Goal: Task Accomplishment & Management: Manage account settings

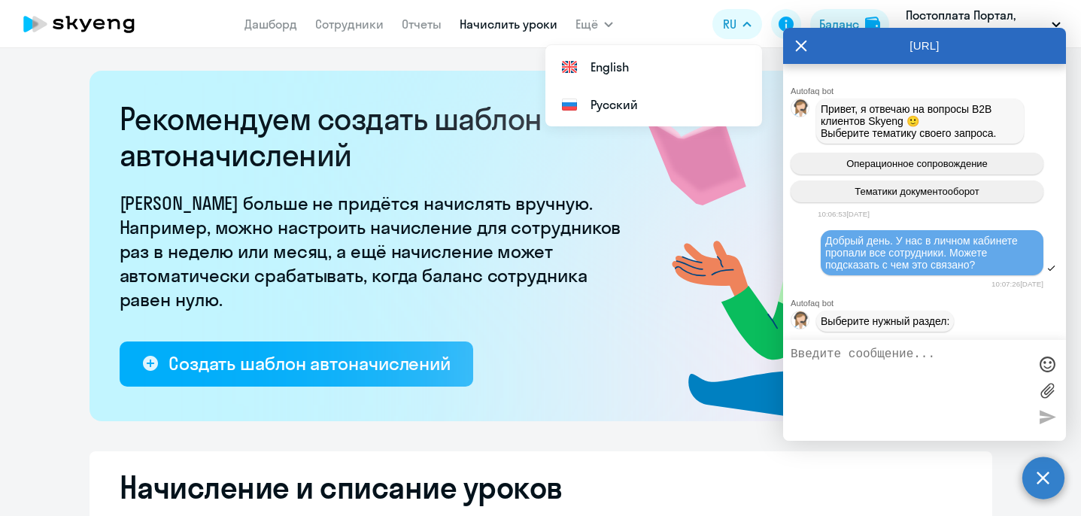
select select "10"
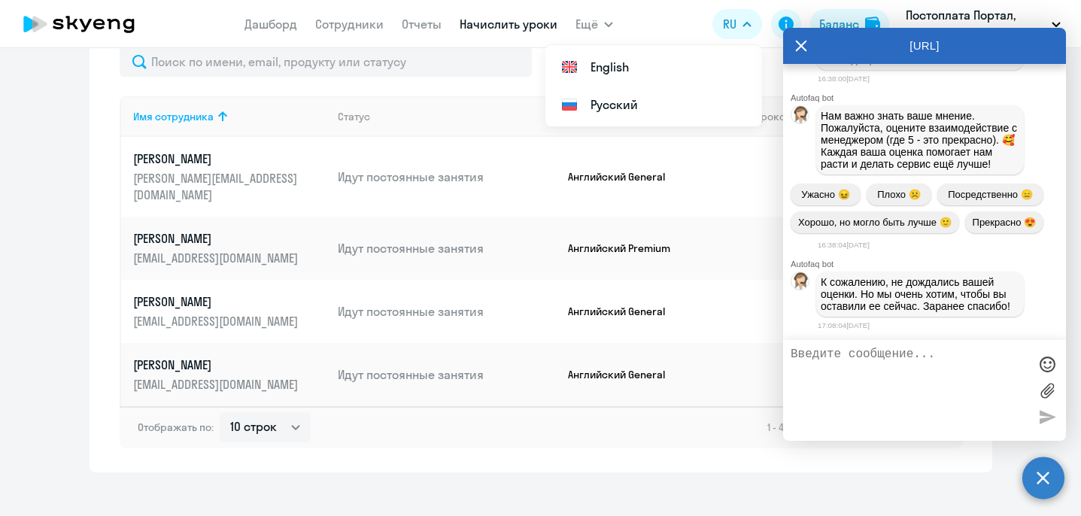
click at [799, 44] on icon at bounding box center [801, 46] width 11 height 11
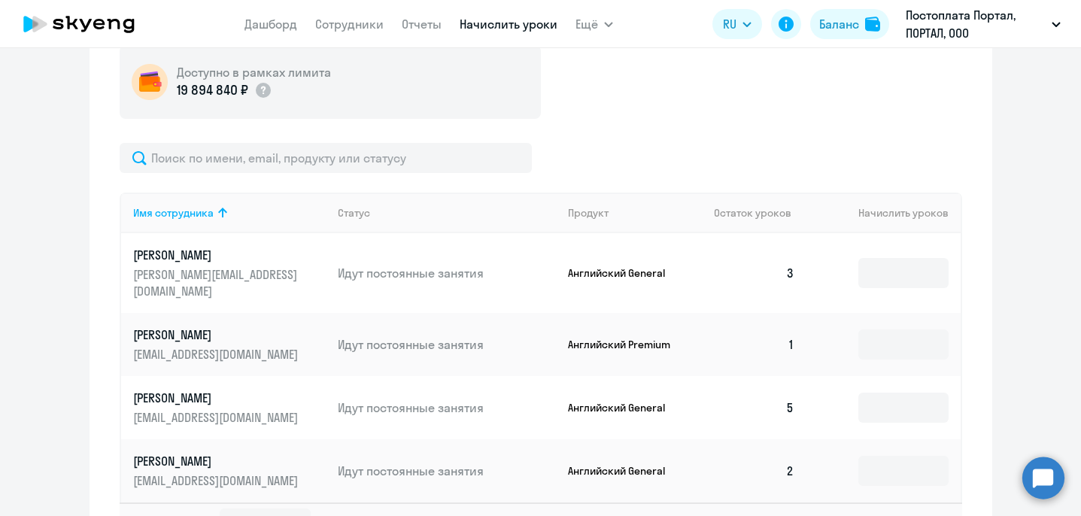
scroll to position [565, 0]
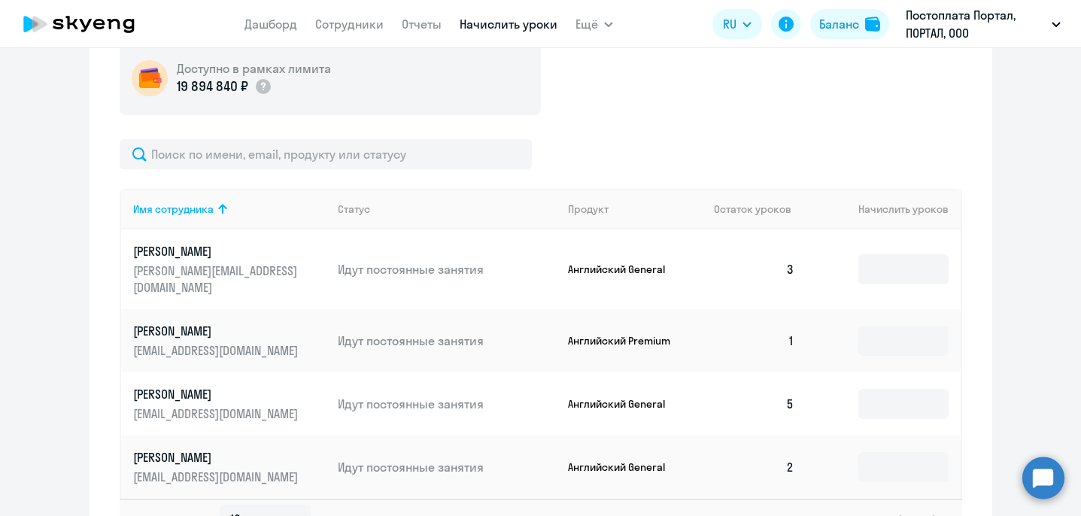
click at [173, 449] on p "[PERSON_NAME]" at bounding box center [217, 457] width 169 height 17
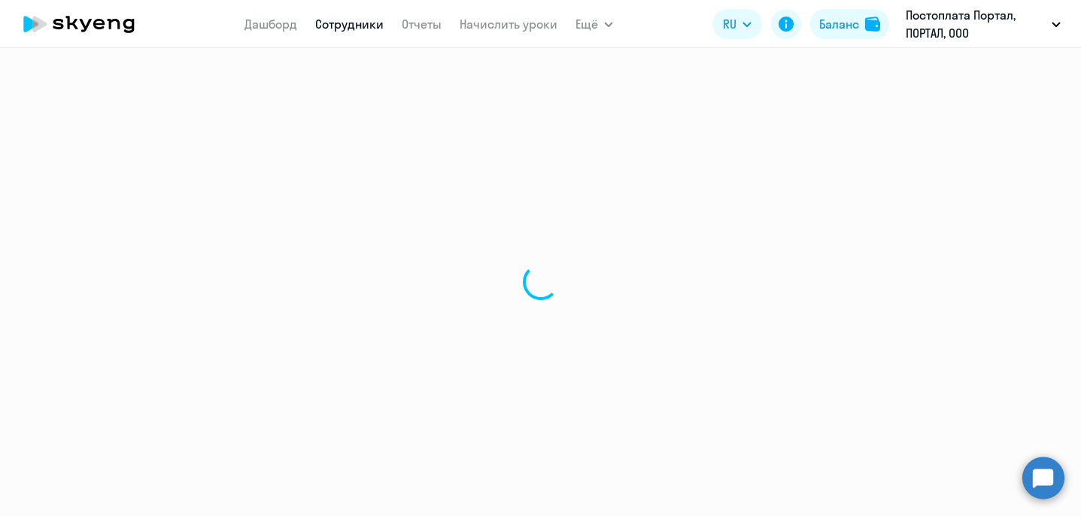
select select "english"
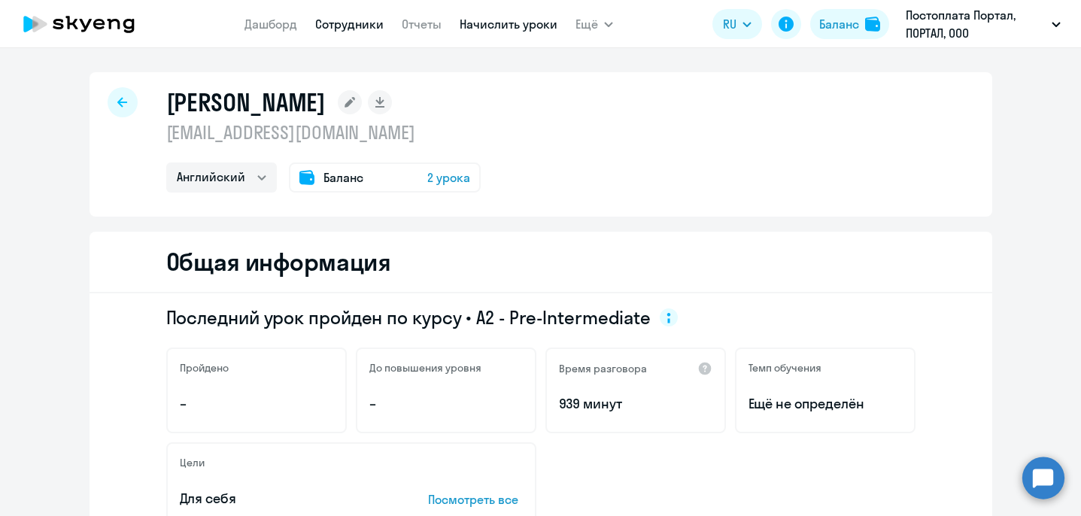
click at [503, 25] on link "Начислить уроки" at bounding box center [509, 24] width 98 height 15
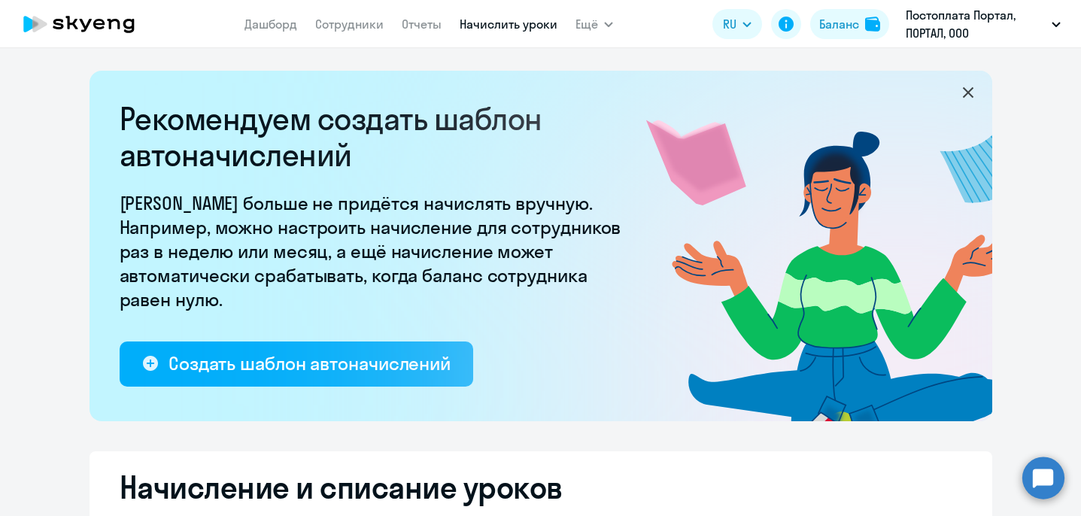
select select "10"
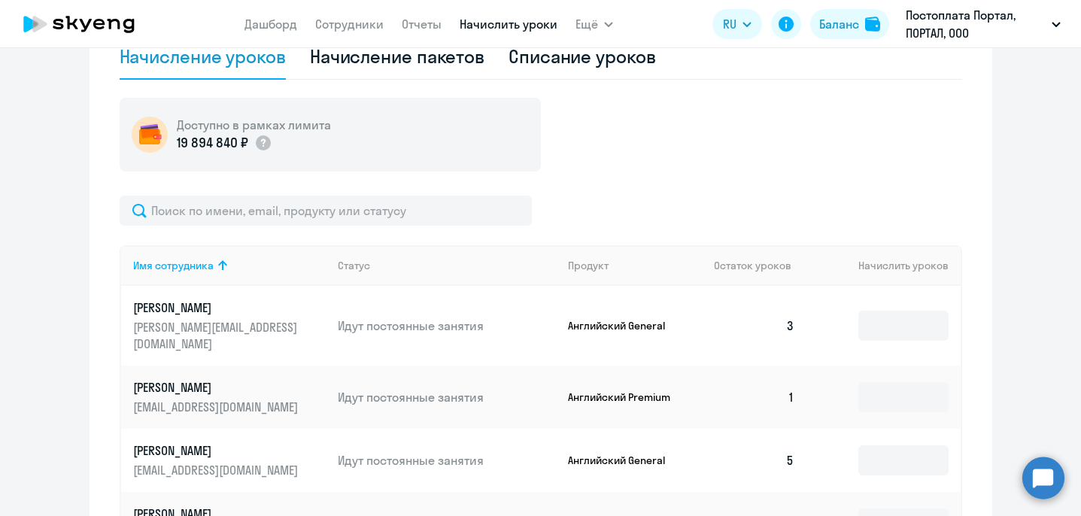
scroll to position [651, 0]
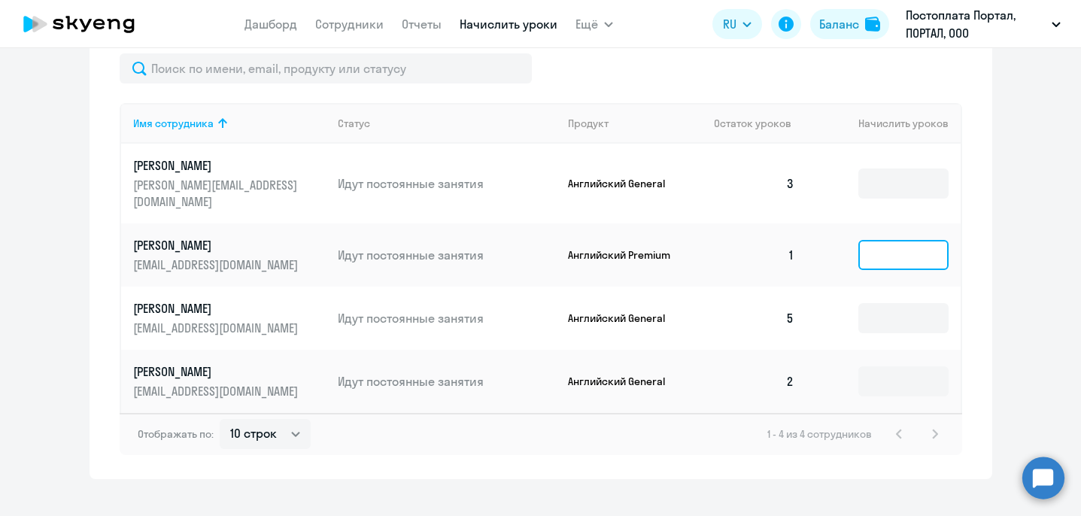
click at [889, 240] on input at bounding box center [904, 255] width 90 height 30
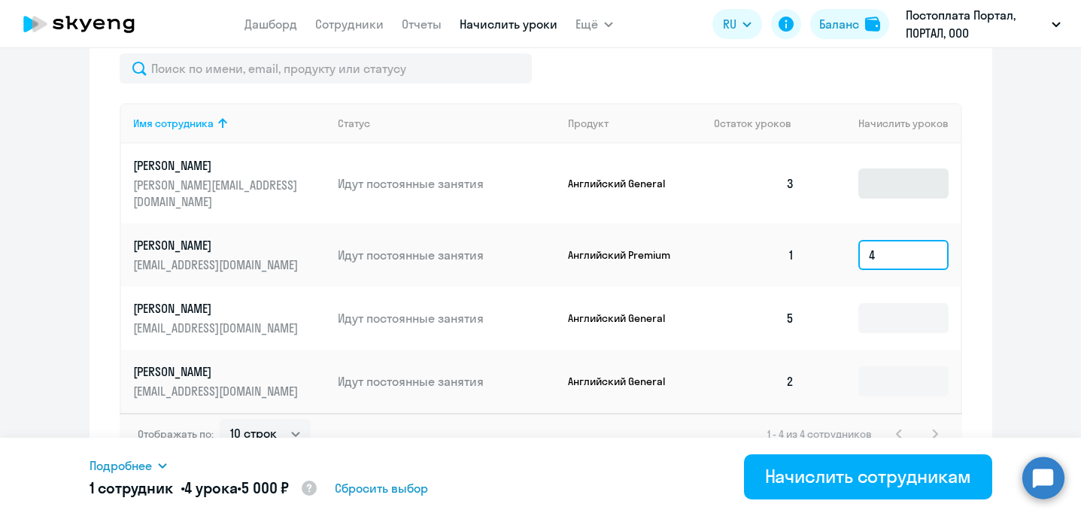
type input "4"
click at [889, 169] on input at bounding box center [904, 184] width 90 height 30
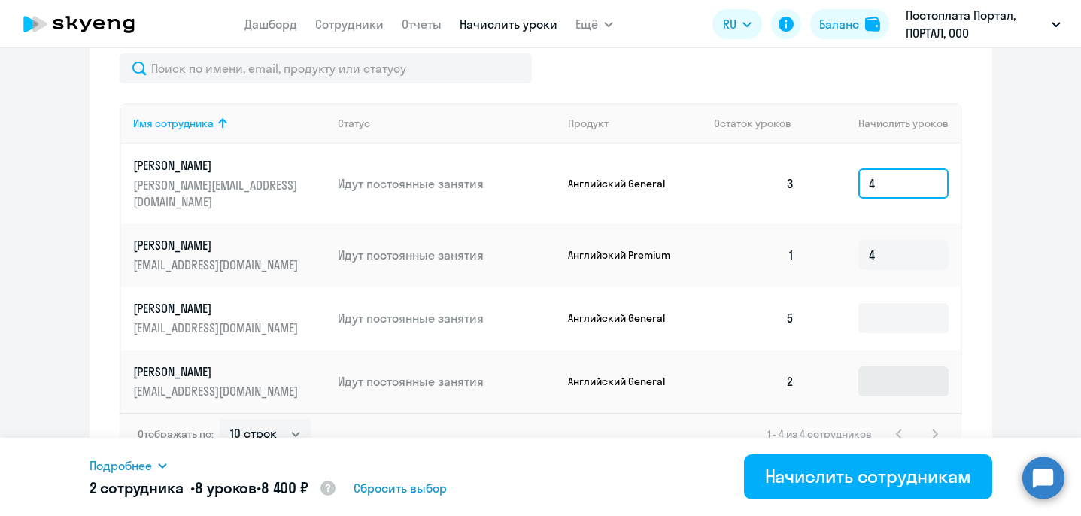
type input "4"
click at [883, 366] on input at bounding box center [904, 381] width 90 height 30
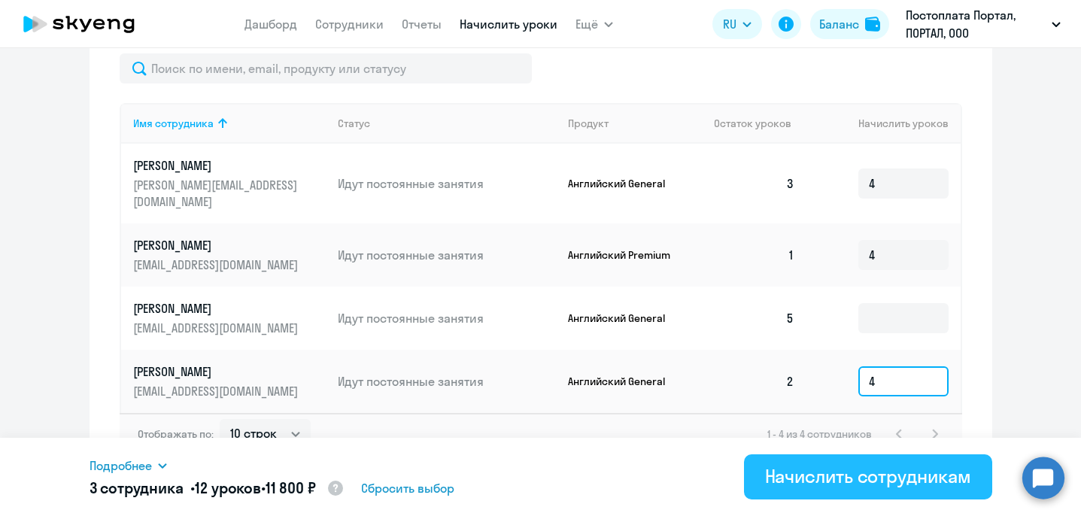
type input "4"
click at [881, 475] on div "Начислить сотрудникам" at bounding box center [868, 476] width 206 height 24
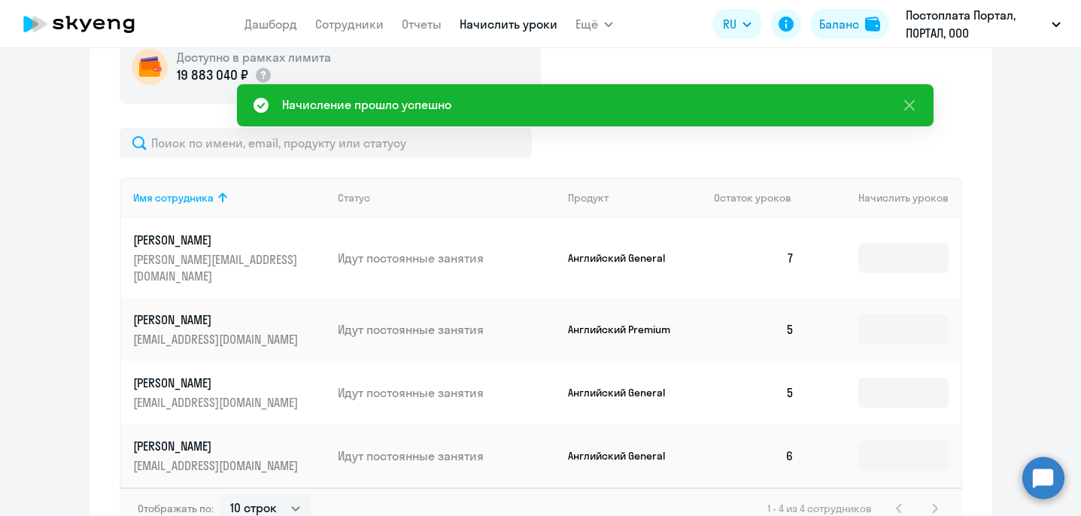
scroll to position [576, 0]
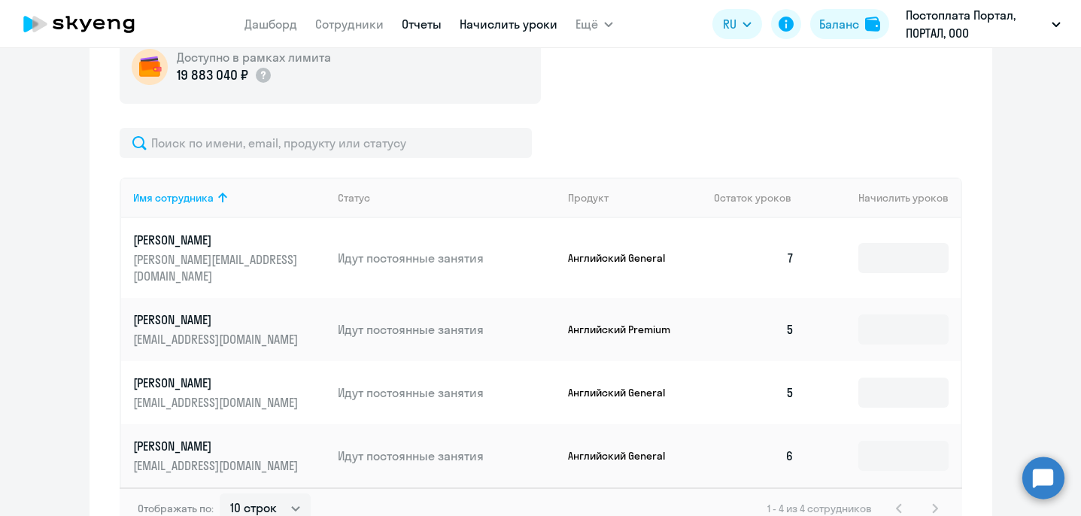
click at [414, 21] on link "Отчеты" at bounding box center [422, 24] width 40 height 15
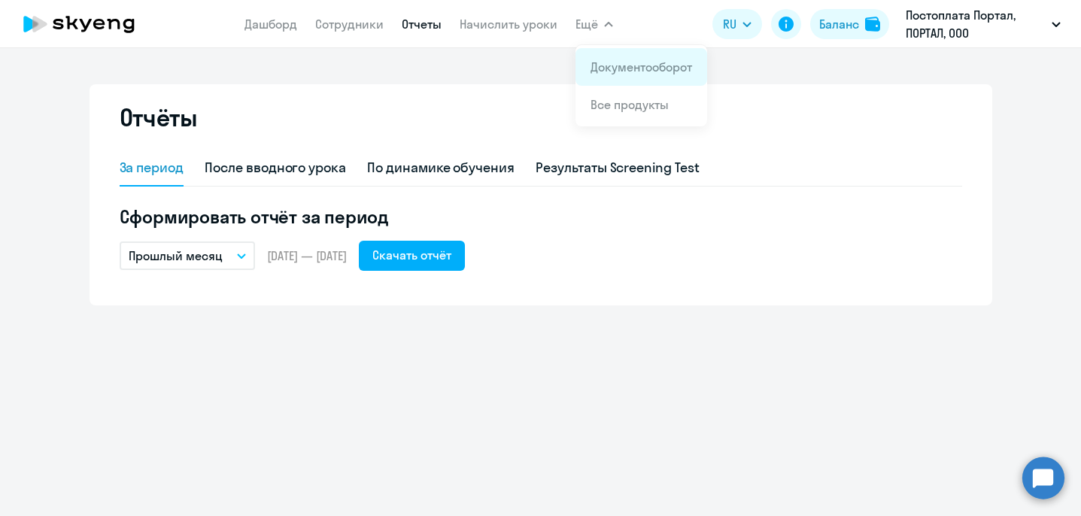
click at [636, 62] on link "Документооборот" at bounding box center [642, 66] width 102 height 15
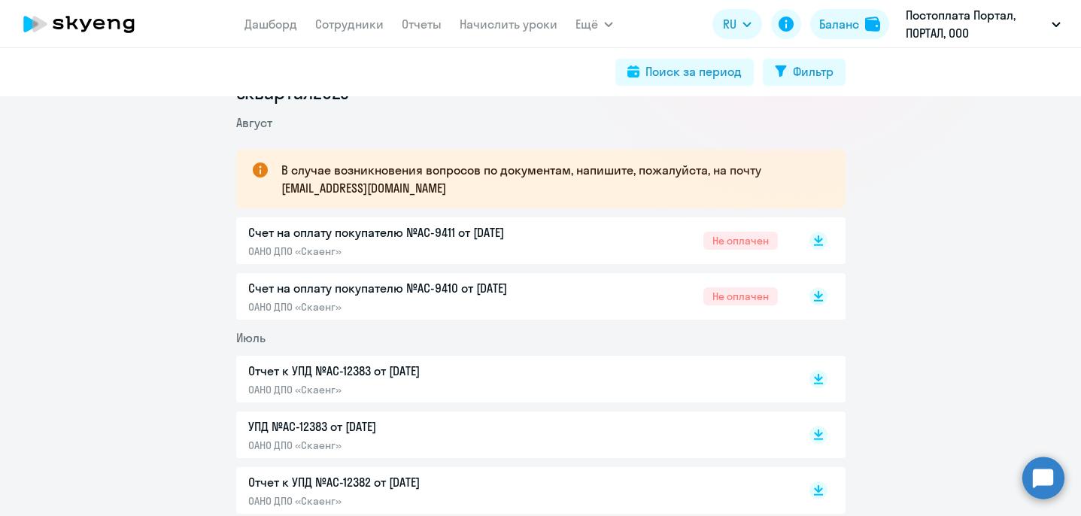
scroll to position [228, 0]
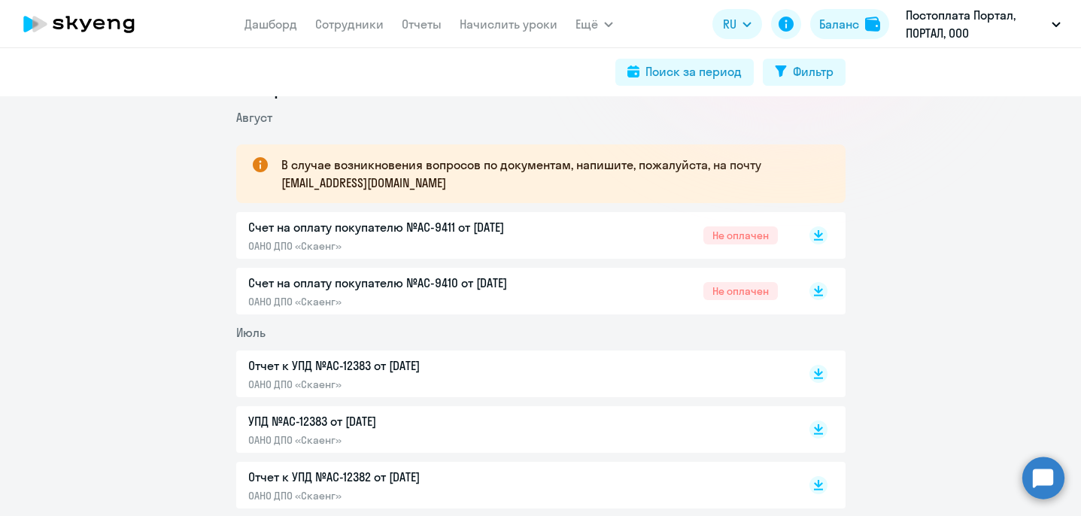
click at [357, 373] on p "Отчет к УПД №AC-12383 от [DATE]" at bounding box center [406, 366] width 316 height 18
